Goal: Task Accomplishment & Management: Complete application form

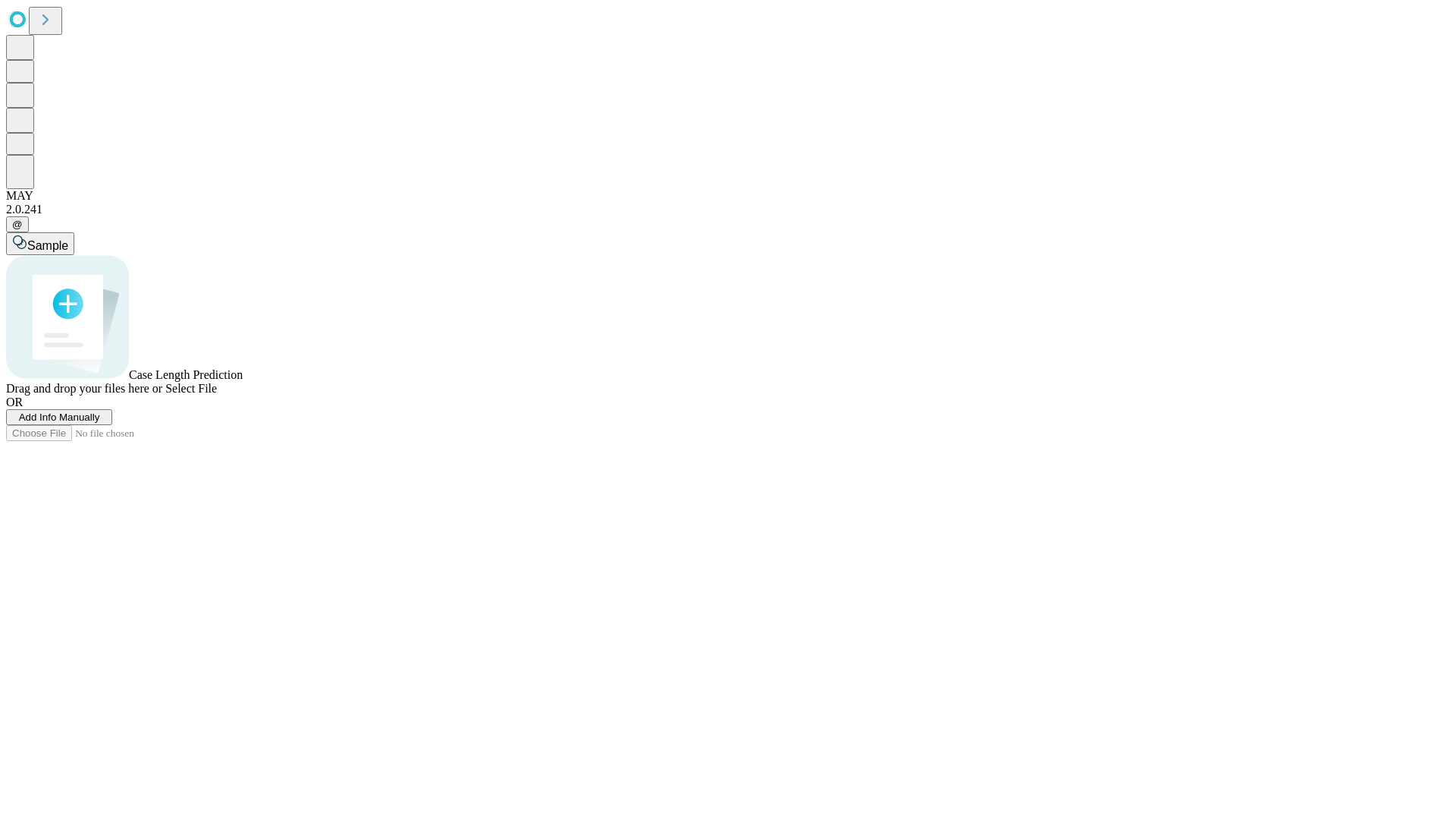
click at [100, 423] on span "Add Info Manually" at bounding box center [60, 416] width 81 height 11
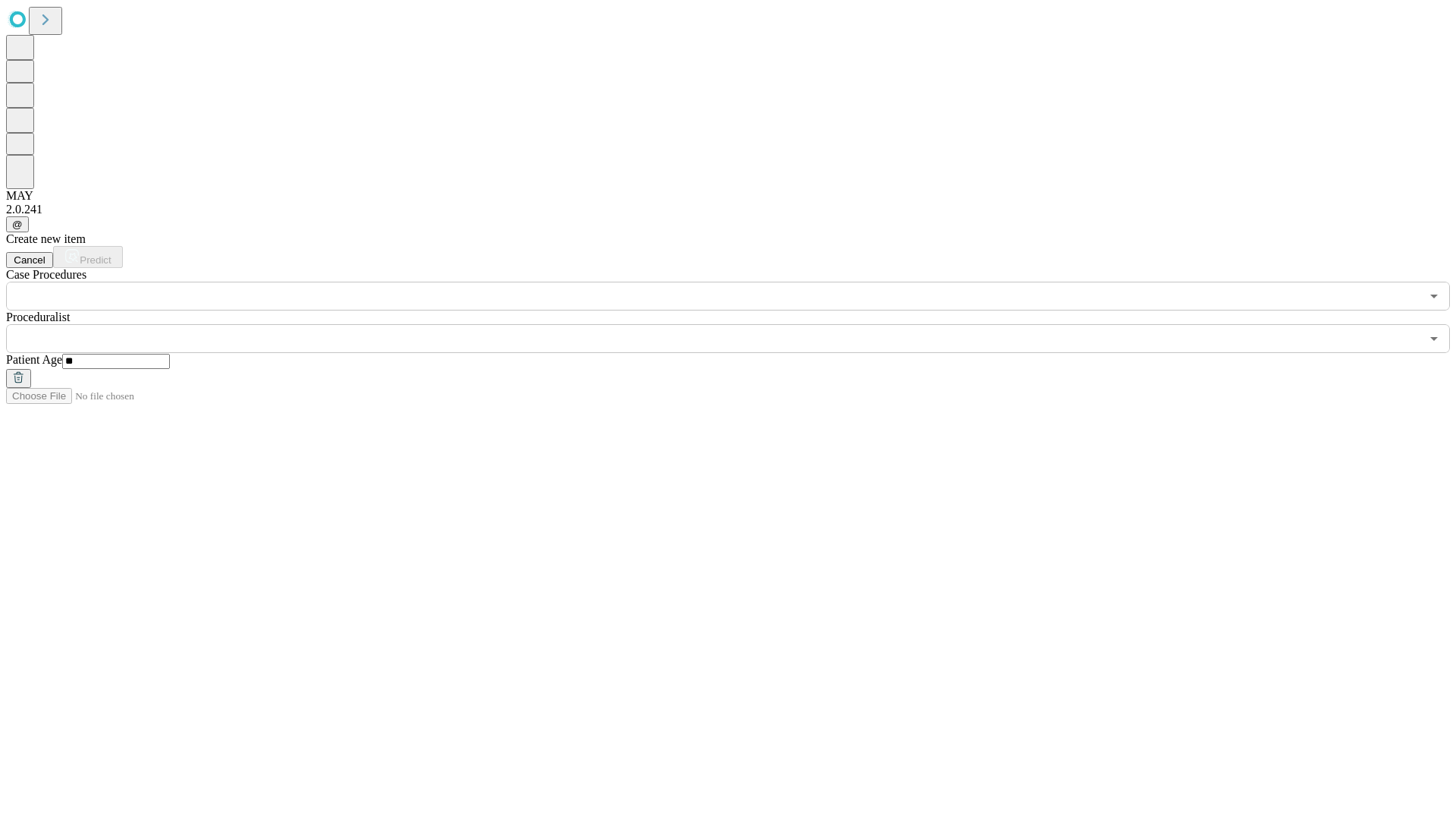
type input "**"
click at [739, 324] on input "text" at bounding box center [713, 338] width 1414 height 29
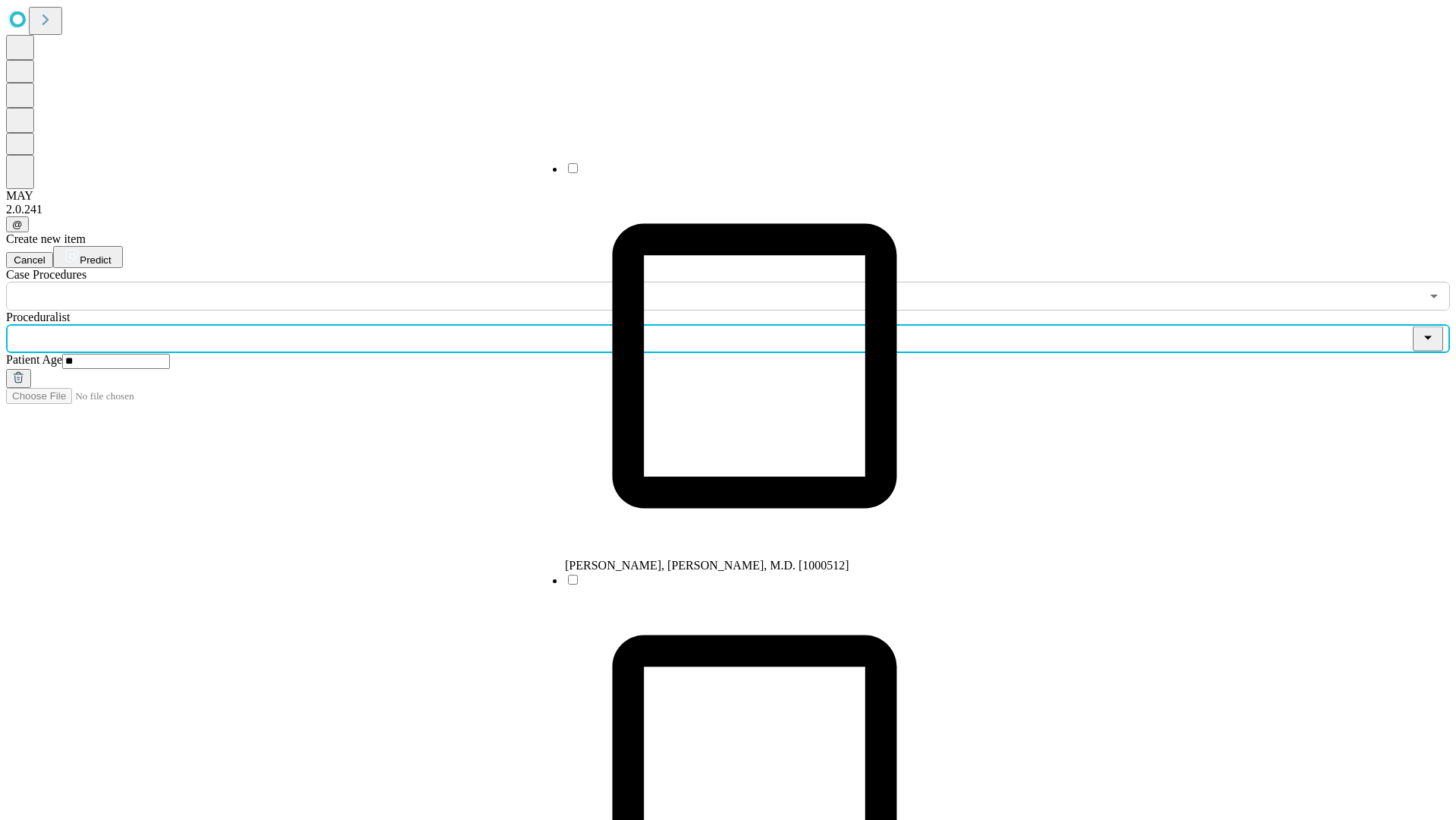
click at [740, 174] on li "[PERSON_NAME], [PERSON_NAME], M.D. [1000512]" at bounding box center [755, 367] width 379 height 411
